Goal: Communication & Community: Answer question/provide support

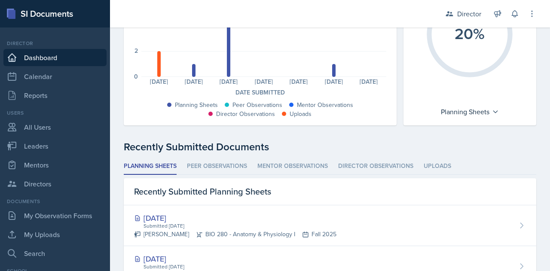
scroll to position [132, 0]
click at [332, 73] on div at bounding box center [333, 70] width 3 height 13
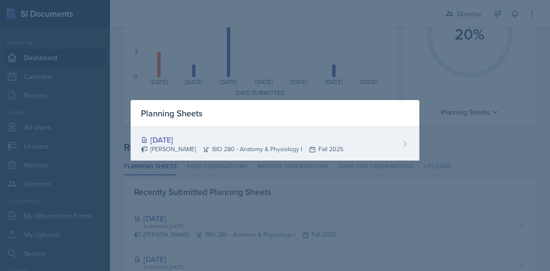
click at [364, 146] on div "[DATE] [PERSON_NAME] BIO 280 - Anatomy & Physiology I Fall 2025" at bounding box center [275, 144] width 289 height 34
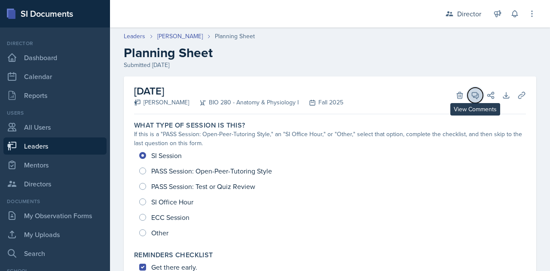
click at [472, 96] on icon at bounding box center [475, 95] width 6 height 6
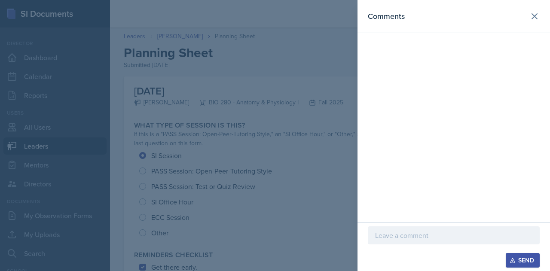
click at [396, 236] on p at bounding box center [453, 235] width 157 height 10
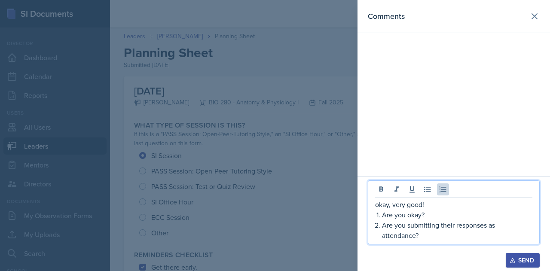
click at [442, 217] on p "Are you okay?" at bounding box center [457, 215] width 150 height 10
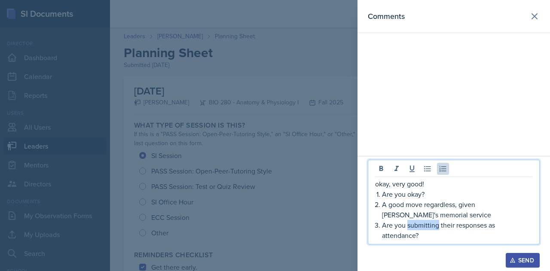
drag, startPoint x: 439, startPoint y: 227, endPoint x: 408, endPoint y: 229, distance: 31.4
click at [408, 229] on p "Are you submitting their responses as attendance?" at bounding box center [457, 230] width 150 height 21
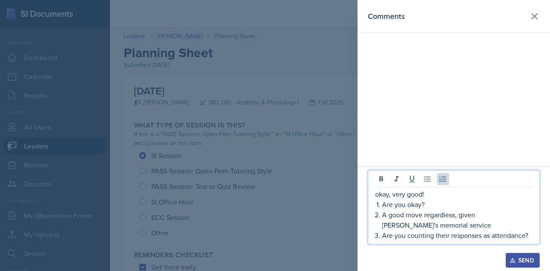
click at [531, 237] on p "Are you counting their responses as attendance?" at bounding box center [457, 235] width 150 height 10
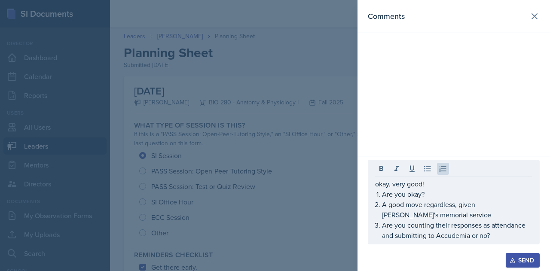
click at [523, 261] on div "Send" at bounding box center [522, 260] width 23 height 7
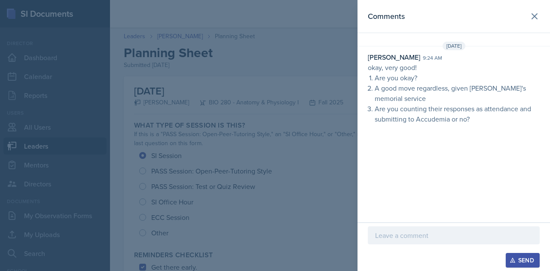
click at [279, 185] on div at bounding box center [275, 135] width 550 height 271
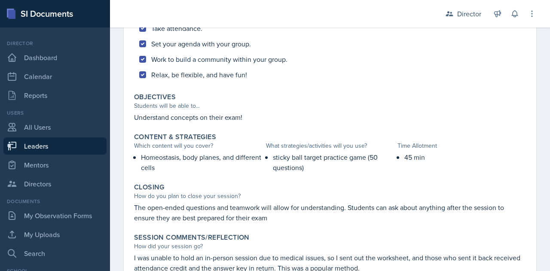
scroll to position [306, 0]
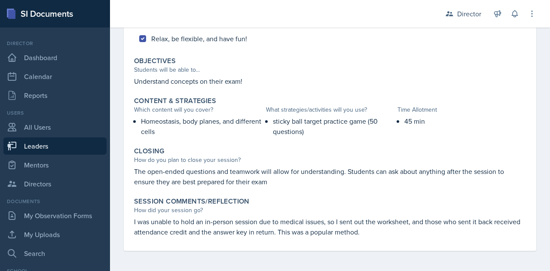
click at [114, 197] on div "[DATE] [PERSON_NAME] BIO 280 - Anatomy & Physiology I Fall 2025 Delete View Com…" at bounding box center [330, 21] width 440 height 501
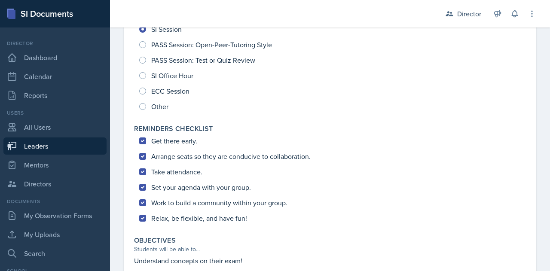
scroll to position [0, 0]
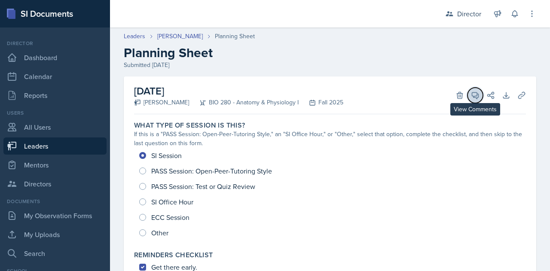
click at [471, 91] on icon at bounding box center [475, 95] width 9 height 9
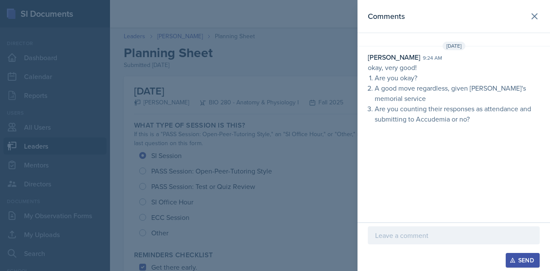
click at [492, 108] on p "Are you counting their responses as attendance and submitting to Accudemia or n…" at bounding box center [457, 114] width 165 height 21
click at [478, 127] on div "[DATE] [PERSON_NAME] 9:24 am okay, very good! Are you okay? A good move regardl…" at bounding box center [453, 85] width 192 height 86
click at [461, 119] on p "Are you counting their responses as attendance and submitting to Accudemia or n…" at bounding box center [457, 114] width 165 height 21
click at [405, 229] on div at bounding box center [454, 235] width 172 height 18
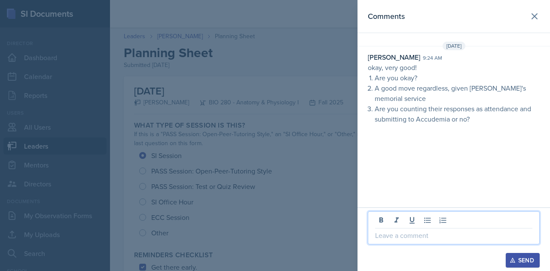
click at [450, 122] on p "Are you counting their responses as attendance and submitting to Accudemia or n…" at bounding box center [457, 114] width 165 height 21
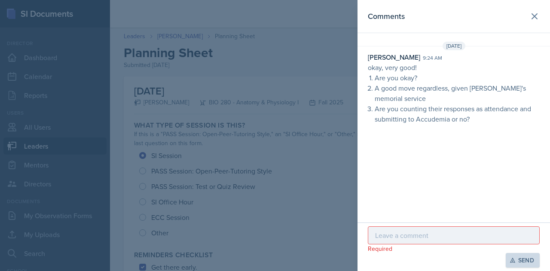
drag, startPoint x: 442, startPoint y: 82, endPoint x: 463, endPoint y: 92, distance: 22.7
click at [463, 92] on p "A good move regardless, given [PERSON_NAME]'s memorial service" at bounding box center [457, 93] width 165 height 21
click at [457, 104] on p "Are you counting their responses as attendance and submitting to Accudemia or n…" at bounding box center [457, 114] width 165 height 21
click at [504, 122] on p "Are you counting their responses as attendance and submitting to Accudemia or n…" at bounding box center [457, 114] width 165 height 21
click at [516, 83] on p "A good move regardless, given [PERSON_NAME]'s memorial service" at bounding box center [457, 93] width 165 height 21
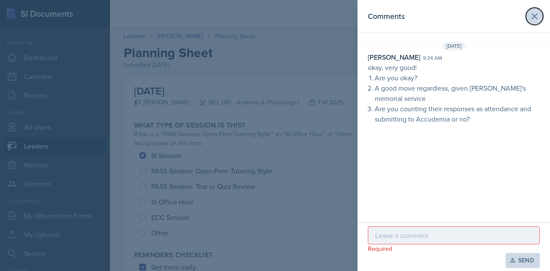
click at [540, 18] on button at bounding box center [534, 16] width 17 height 17
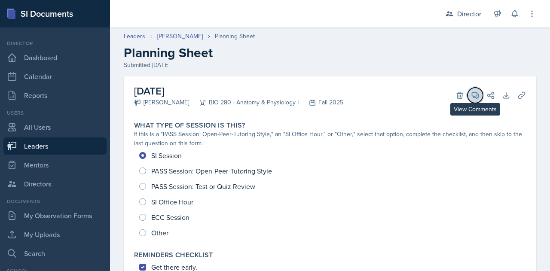
click at [472, 96] on icon at bounding box center [475, 95] width 6 height 6
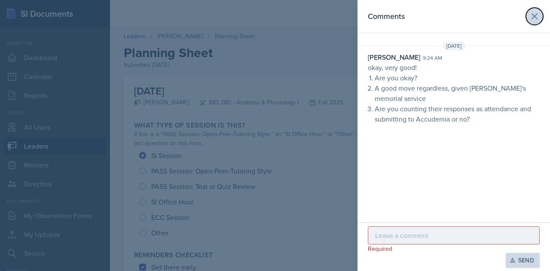
click at [534, 21] on icon at bounding box center [534, 16] width 10 height 10
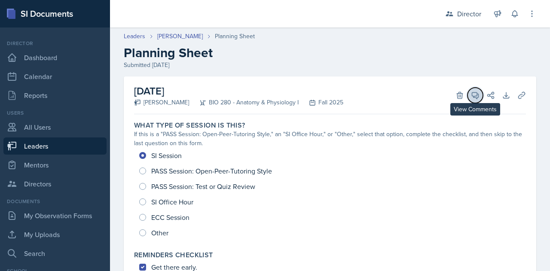
click at [471, 97] on icon at bounding box center [475, 95] width 9 height 9
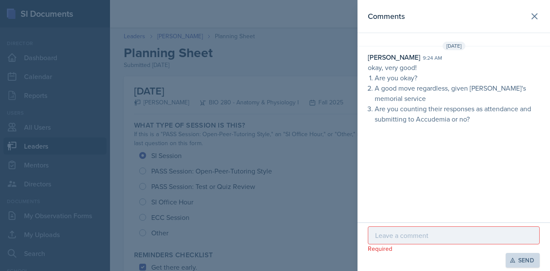
click at [445, 236] on p at bounding box center [453, 235] width 157 height 10
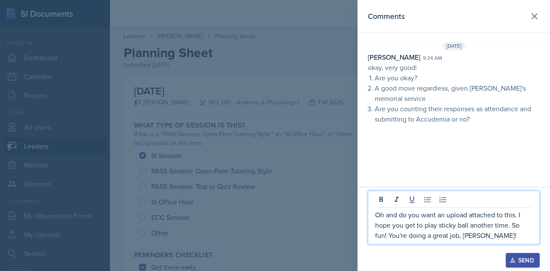
click at [518, 217] on p "Oh and do you want an upload attached to this. I hope you get to play sticky ba…" at bounding box center [453, 225] width 157 height 31
click at [498, 239] on p "Oh and do you want an upload attached to this? I hope you get to play sticky ba…" at bounding box center [453, 225] width 157 height 31
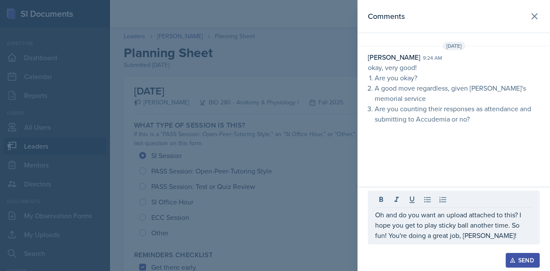
click at [513, 263] on icon "button" at bounding box center [512, 260] width 6 height 6
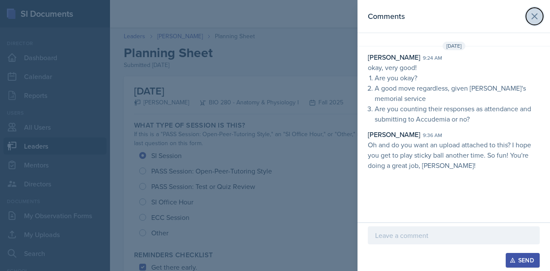
click at [539, 17] on icon at bounding box center [534, 16] width 10 height 10
